Goal: Obtain resource: Download file/media

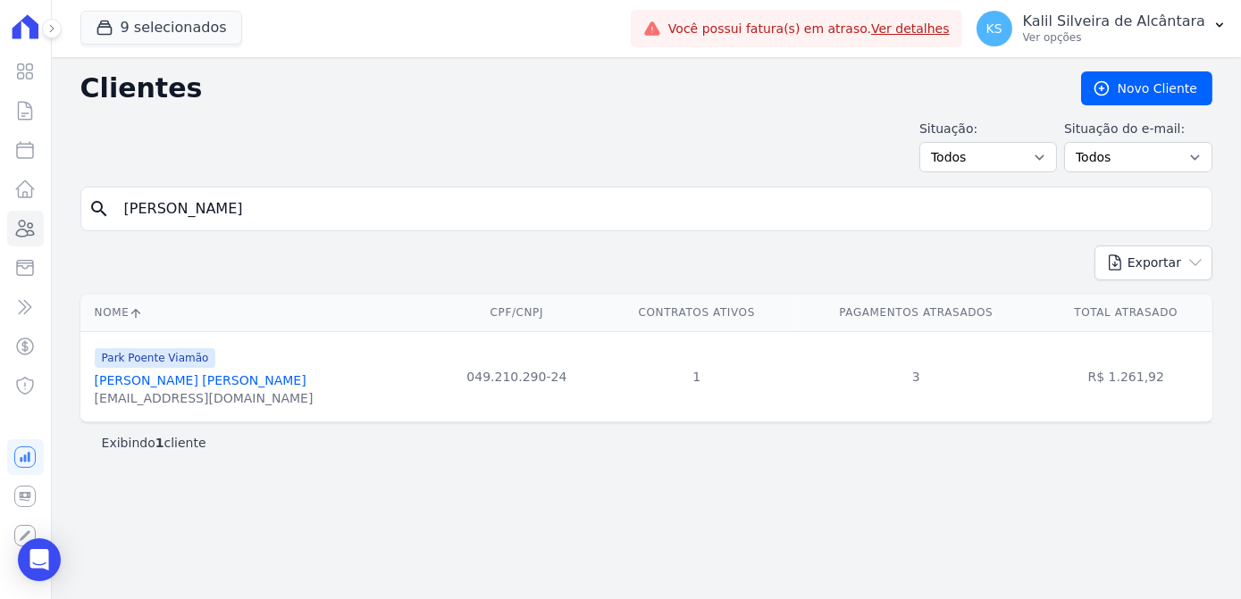
drag, startPoint x: 0, startPoint y: 0, endPoint x: 90, endPoint y: 217, distance: 235.0
click at [90, 217] on div "search [PERSON_NAME]" at bounding box center [646, 209] width 1132 height 45
type input "[DEMOGRAPHIC_DATA] abi"
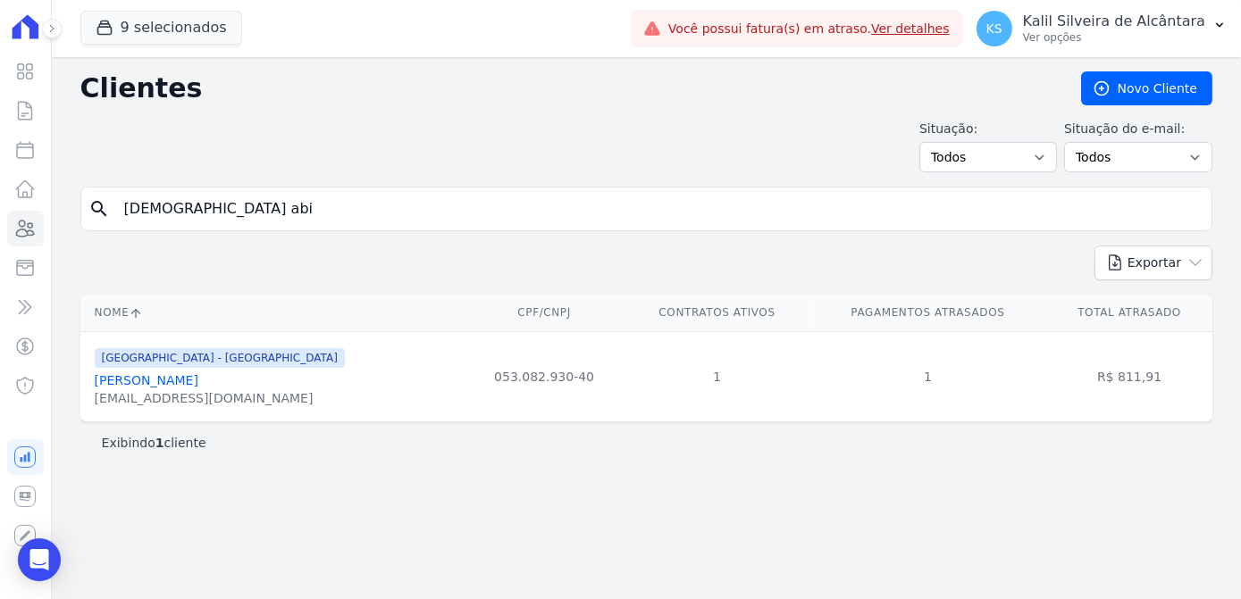
click at [223, 366] on div "[GEOGRAPHIC_DATA] - [GEOGRAPHIC_DATA]" at bounding box center [220, 357] width 250 height 21
click at [198, 373] on link "[PERSON_NAME]" at bounding box center [147, 380] width 104 height 14
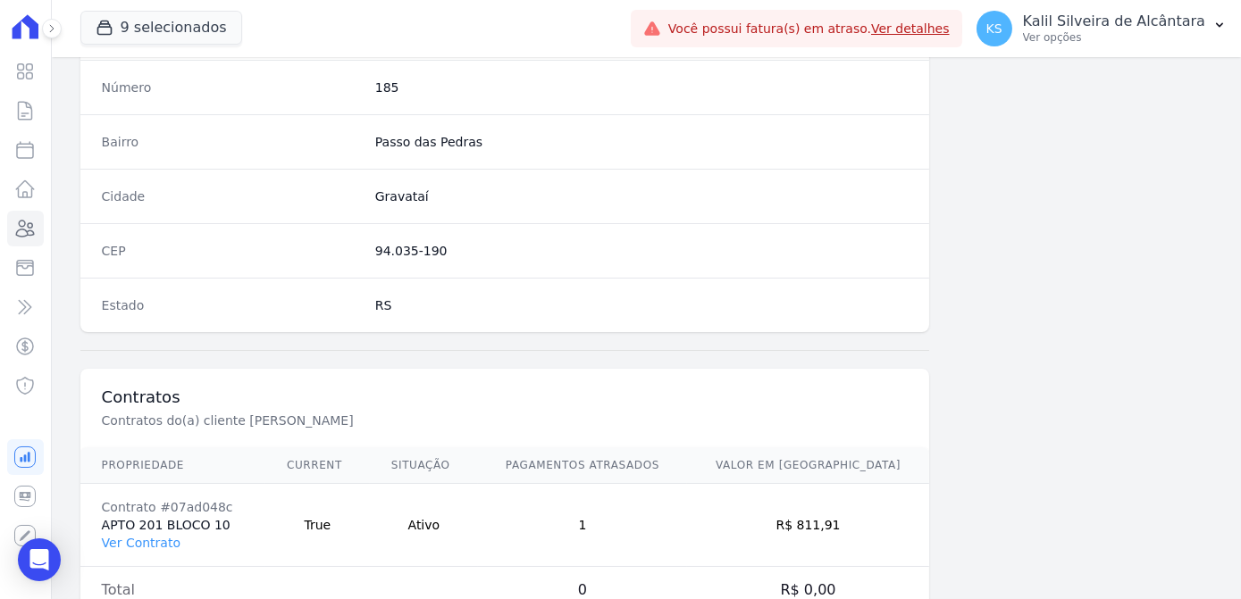
scroll to position [1064, 0]
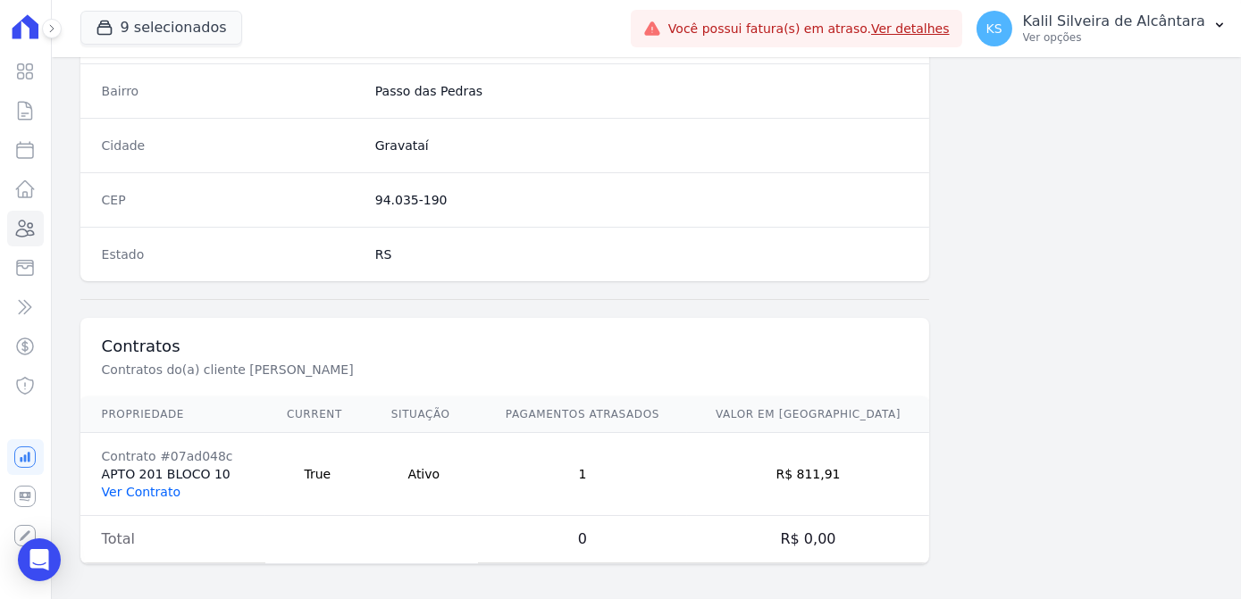
click at [162, 490] on link "Ver Contrato" at bounding box center [141, 492] width 79 height 14
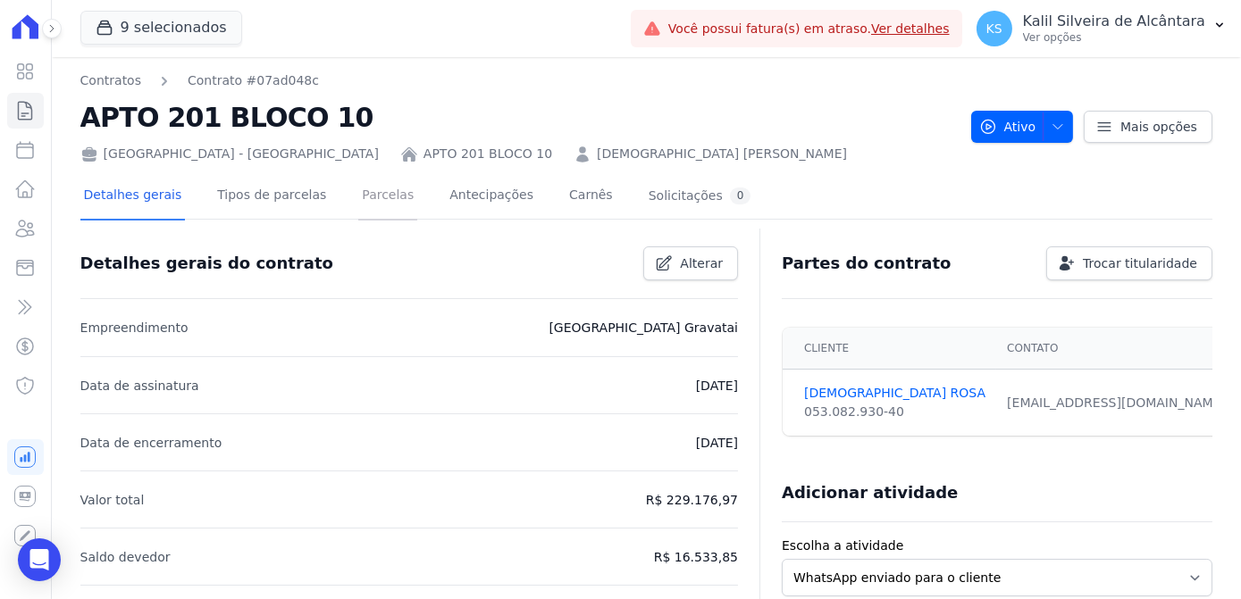
click at [364, 201] on link "Parcelas" at bounding box center [387, 196] width 59 height 47
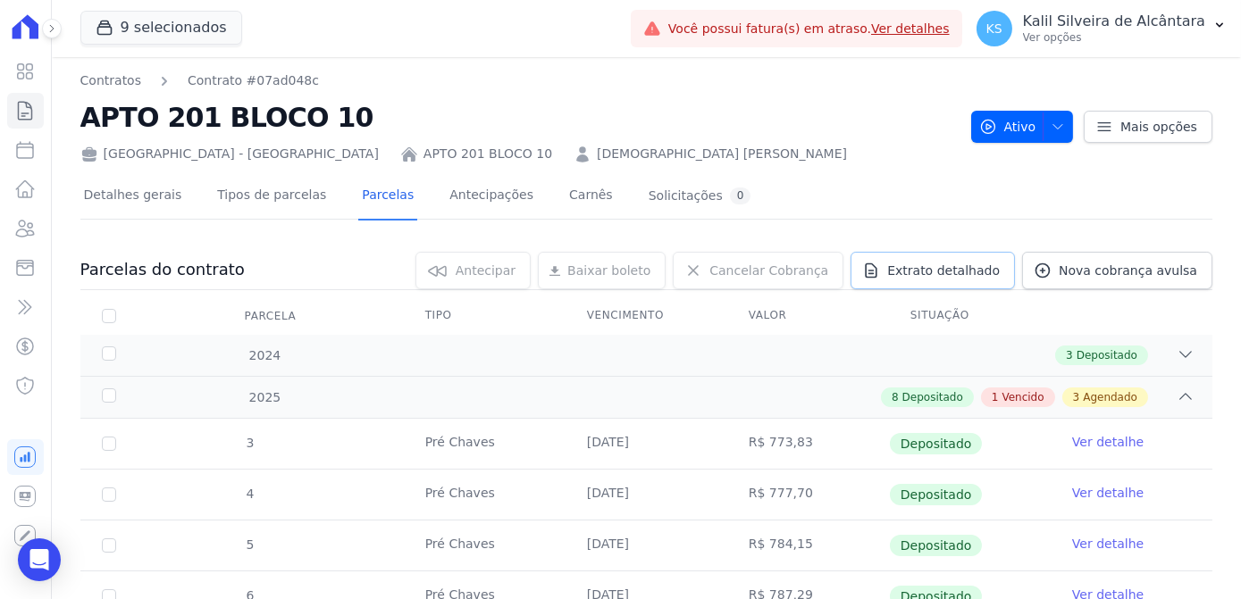
click at [911, 270] on span "Extrato detalhado" at bounding box center [943, 271] width 113 height 18
click at [1190, 277] on span "Exportar PDF" at bounding box center [1183, 272] width 94 height 18
